Goal: Information Seeking & Learning: Understand process/instructions

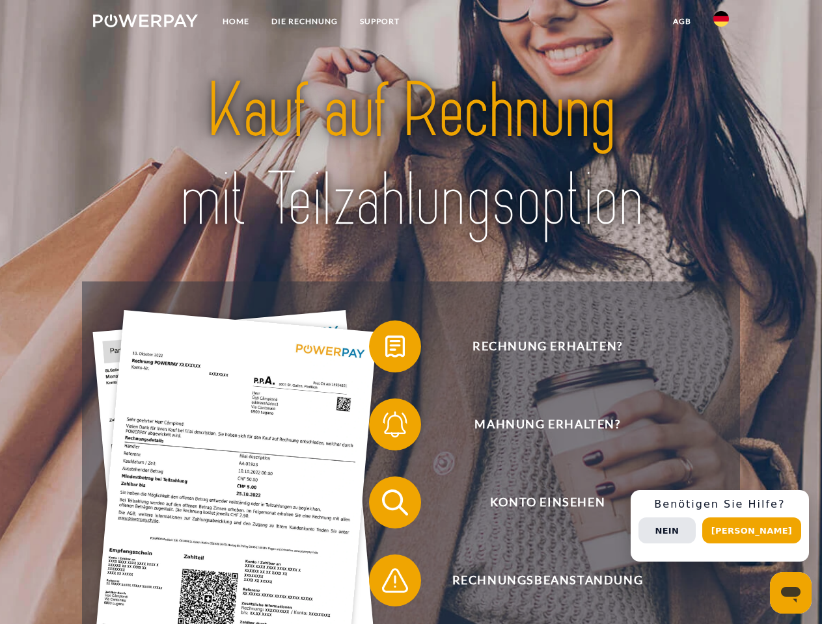
click at [145, 23] on img at bounding box center [145, 20] width 105 height 13
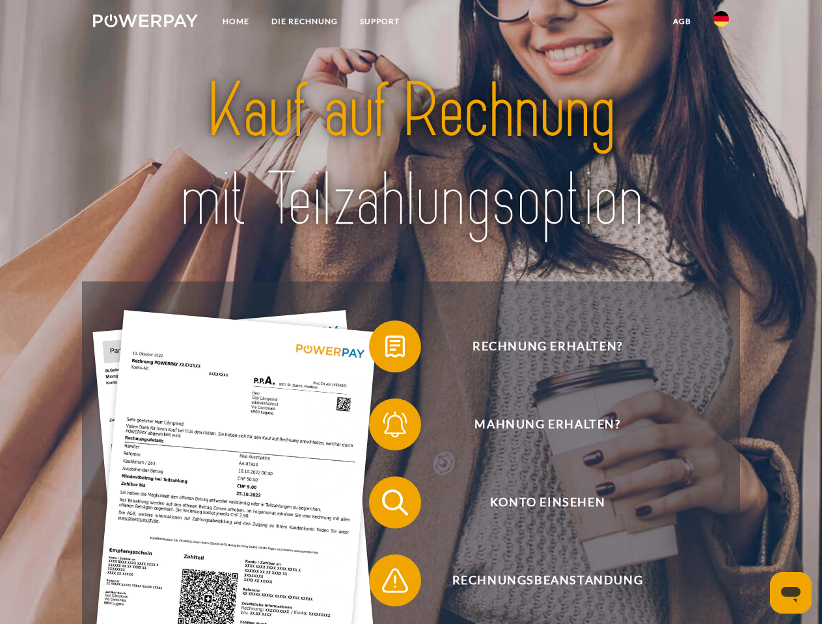
click at [721, 23] on img at bounding box center [721, 19] width 16 height 16
click at [681, 21] on link "agb" at bounding box center [682, 21] width 40 height 23
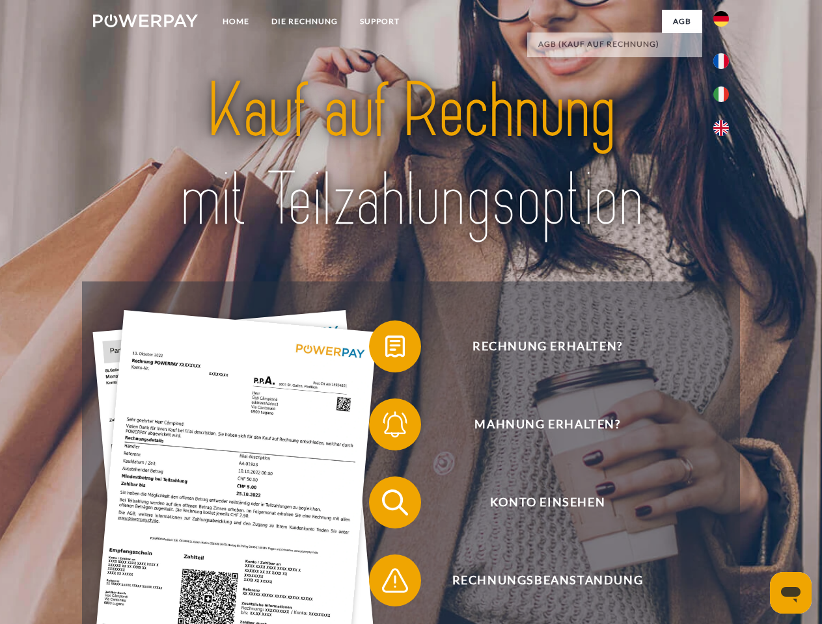
click at [385, 349] on span at bounding box center [375, 346] width 65 height 65
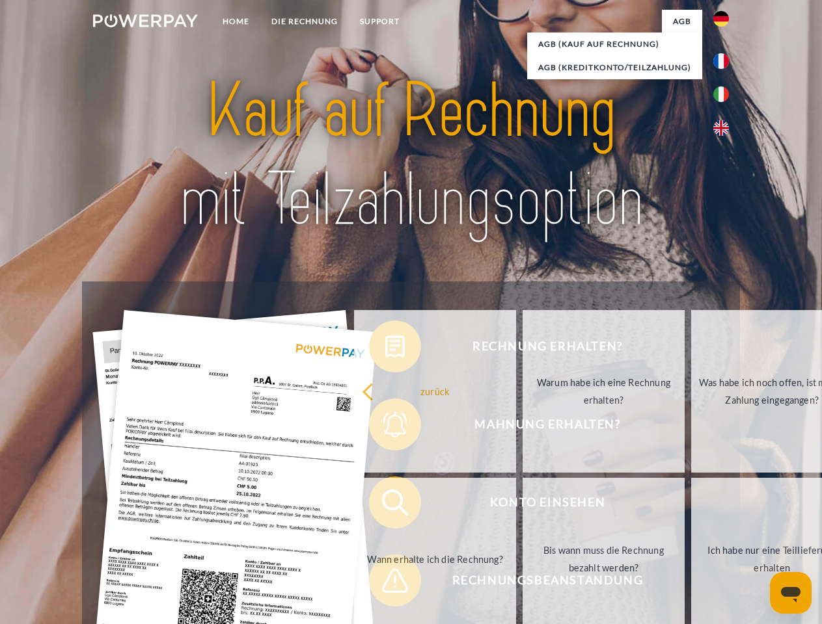
click at [385, 427] on div "Rechnung erhalten? Mahnung erhalten? Konto einsehen" at bounding box center [410, 542] width 657 height 520
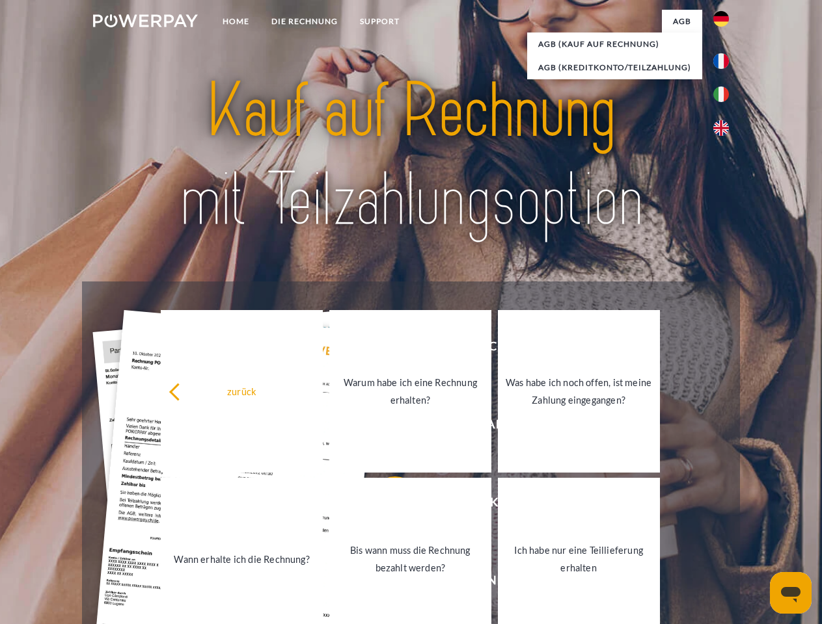
click at [385, 505] on link "Bis wann muss die Rechnung bezahlt werden?" at bounding box center [410, 559] width 162 height 163
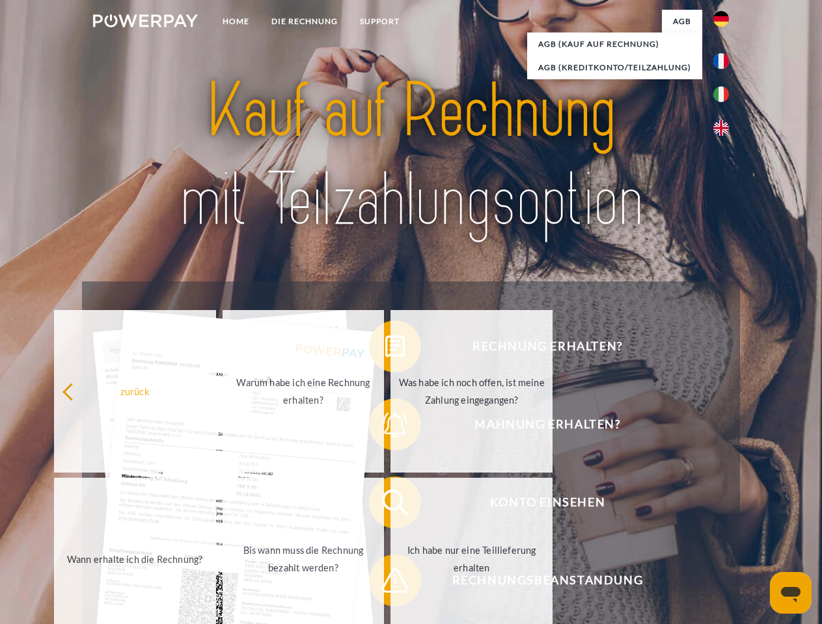
click at [390, 583] on link "Ich habe nur eine Teillieferung erhalten" at bounding box center [471, 559] width 162 height 163
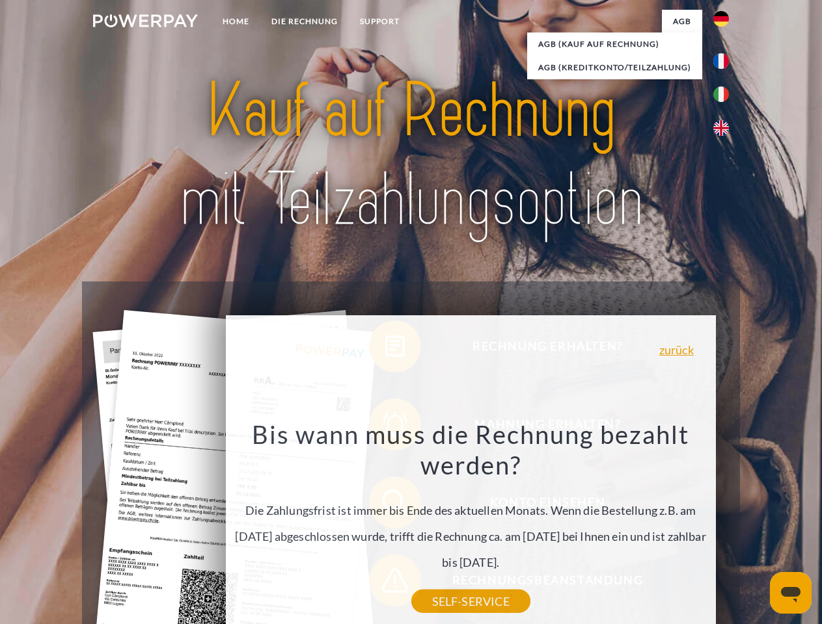
click at [724, 526] on div "Rechnung erhalten? Mahnung erhalten? Konto einsehen" at bounding box center [410, 542] width 657 height 520
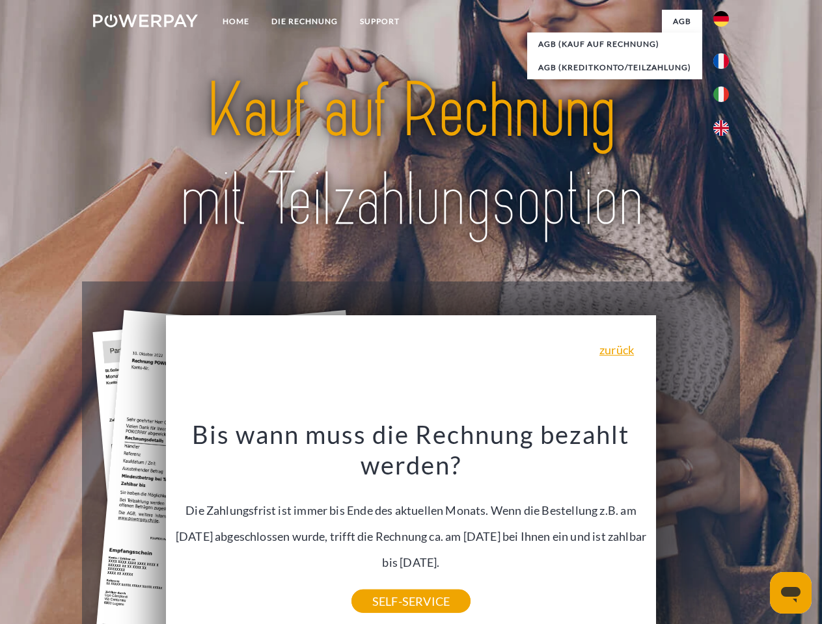
click at [692, 529] on span "Konto einsehen" at bounding box center [547, 503] width 319 height 52
click at [756, 531] on header "Home DIE RECHNUNG SUPPORT" at bounding box center [411, 449] width 822 height 898
